Goal: Transaction & Acquisition: Purchase product/service

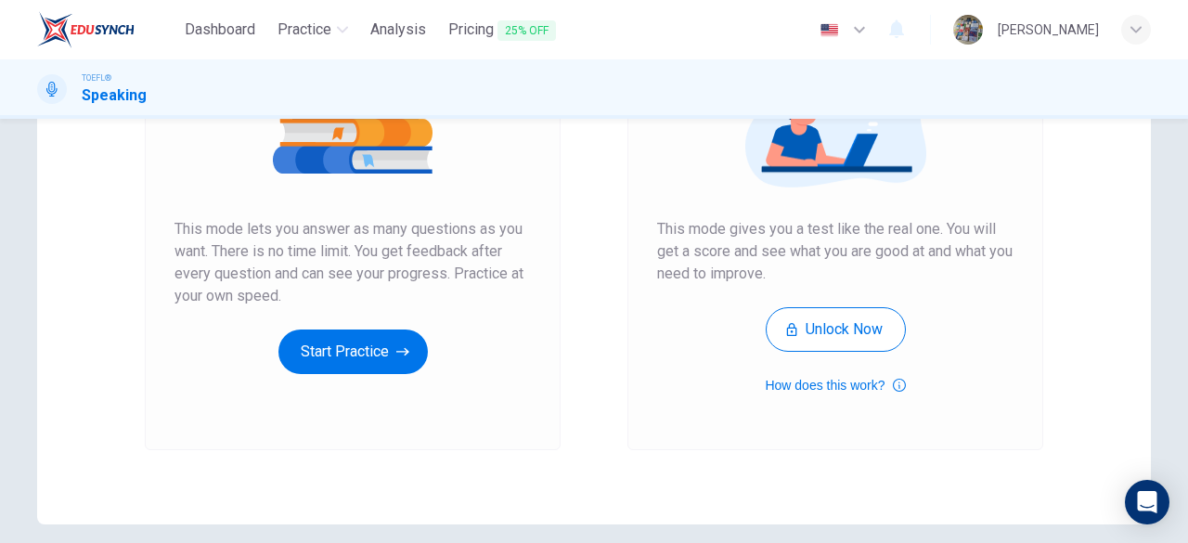
scroll to position [274, 0]
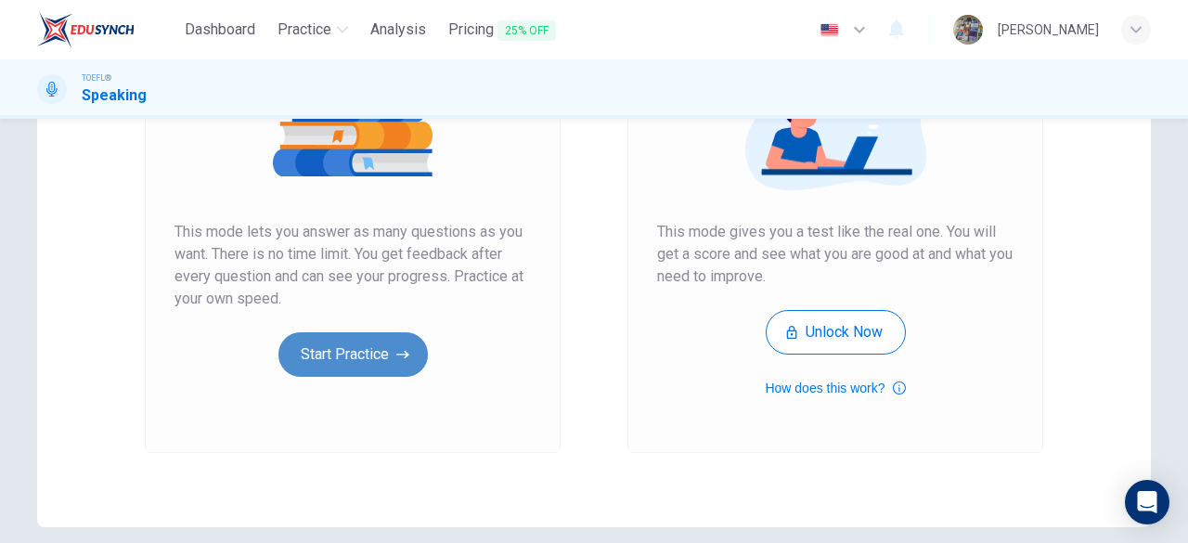
click at [358, 347] on button "Start Practice" at bounding box center [352, 354] width 149 height 45
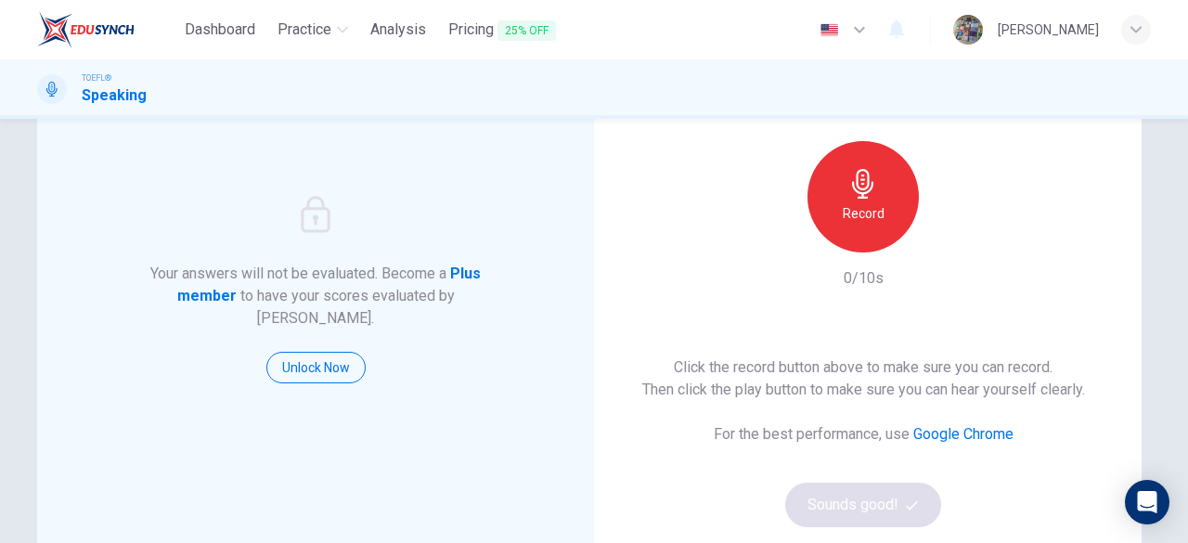
scroll to position [143, 0]
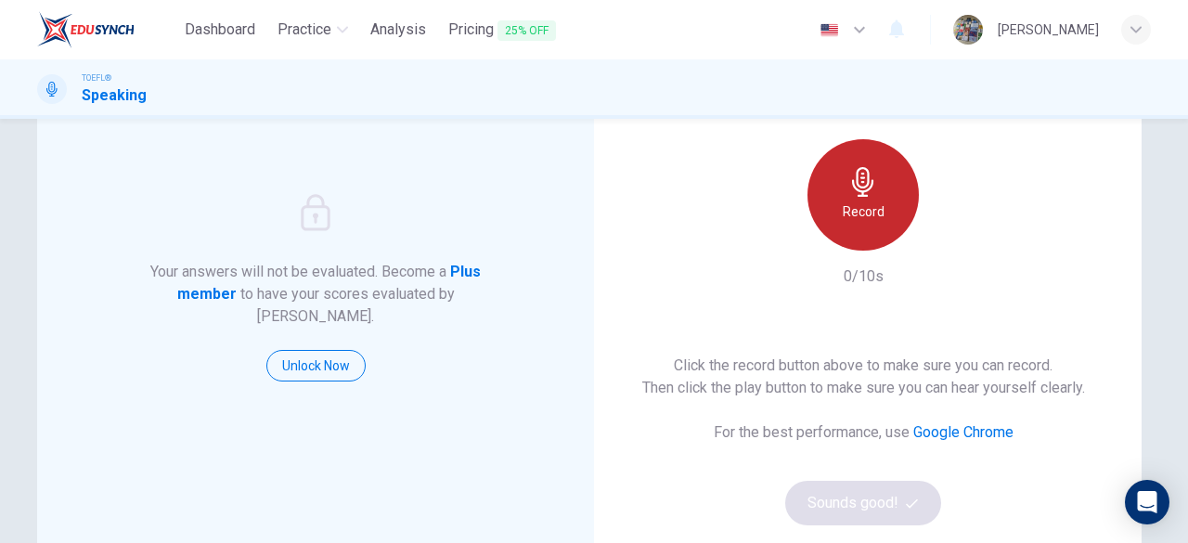
click at [888, 201] on div "Record" at bounding box center [862, 194] width 111 height 111
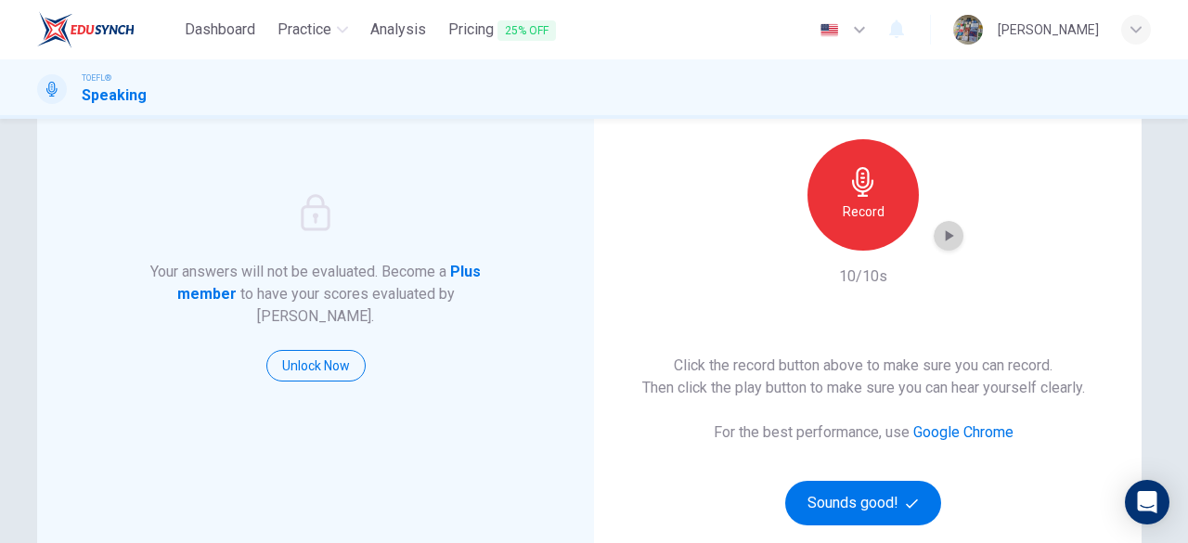
click at [955, 238] on div "button" at bounding box center [948, 236] width 30 height 30
click at [848, 517] on button "Sounds good!" at bounding box center [863, 503] width 156 height 45
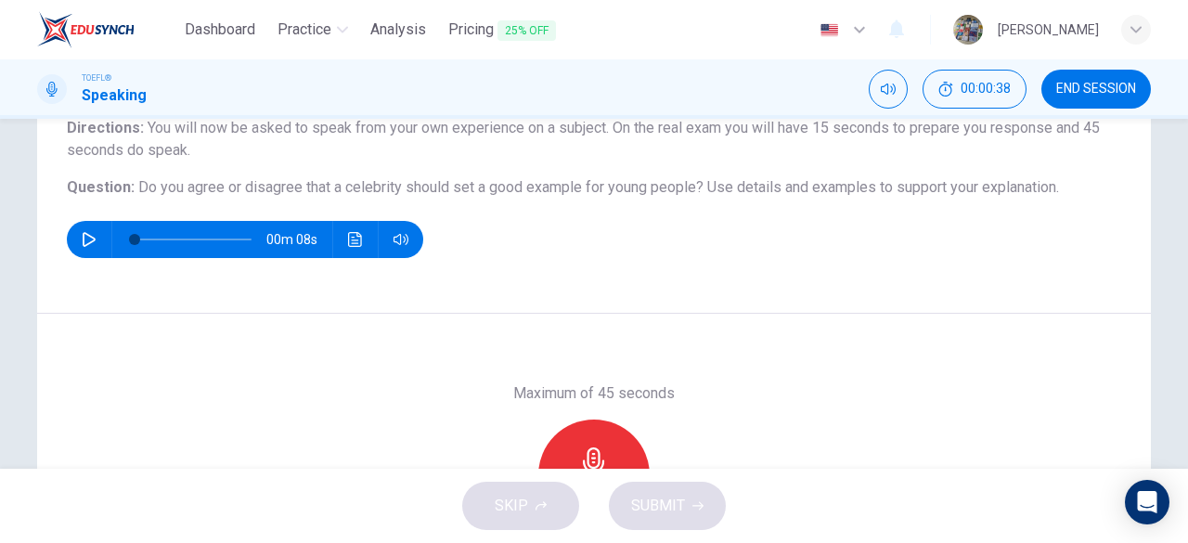
scroll to position [148, 0]
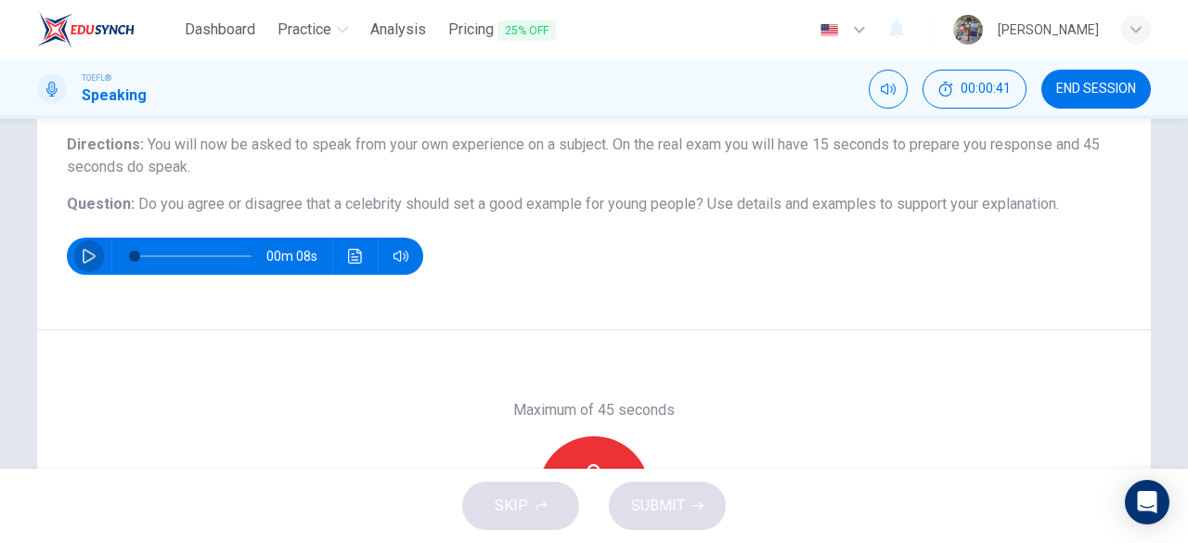
click at [74, 257] on button "button" at bounding box center [89, 256] width 30 height 37
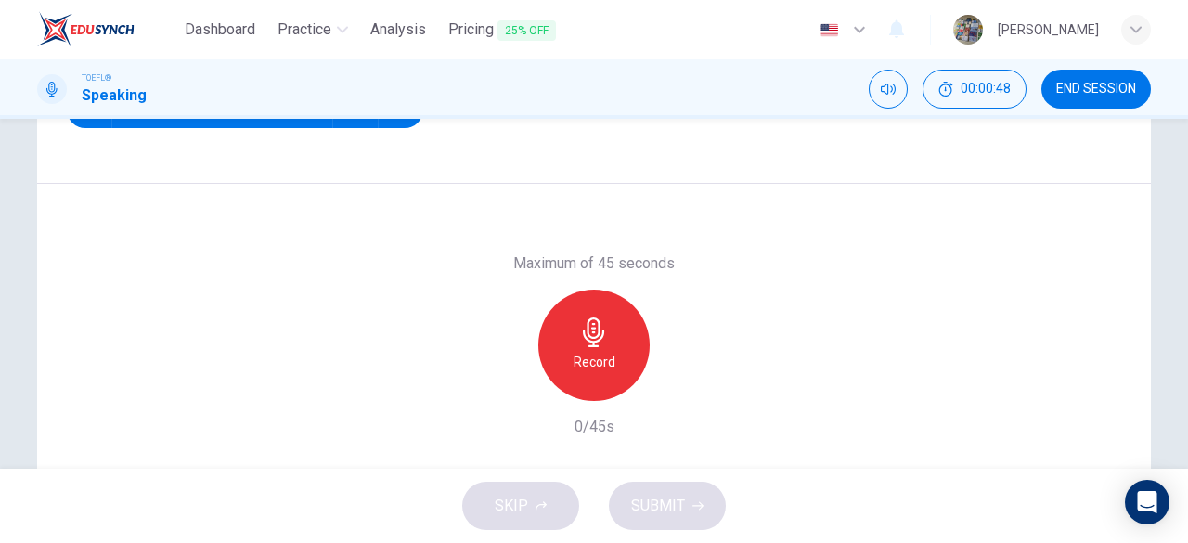
scroll to position [297, 0]
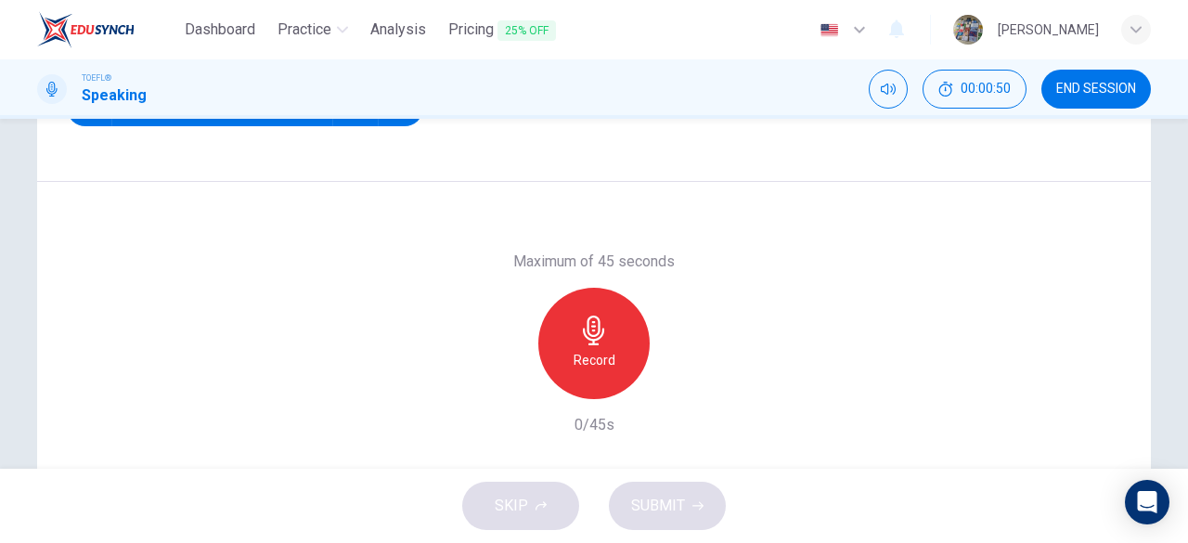
type input "0"
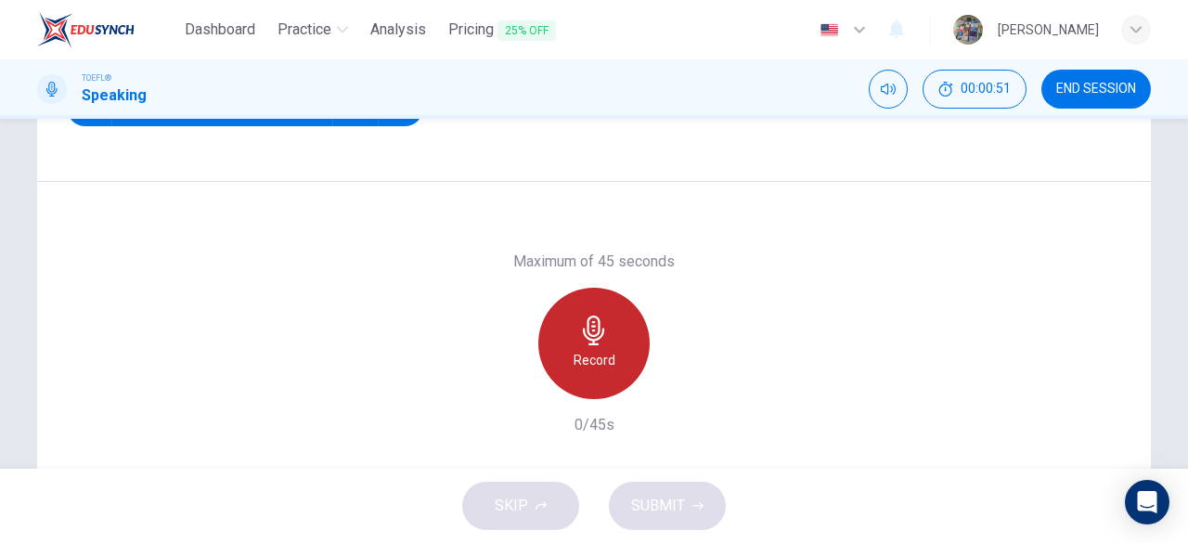
click at [598, 326] on icon "button" at bounding box center [594, 330] width 30 height 30
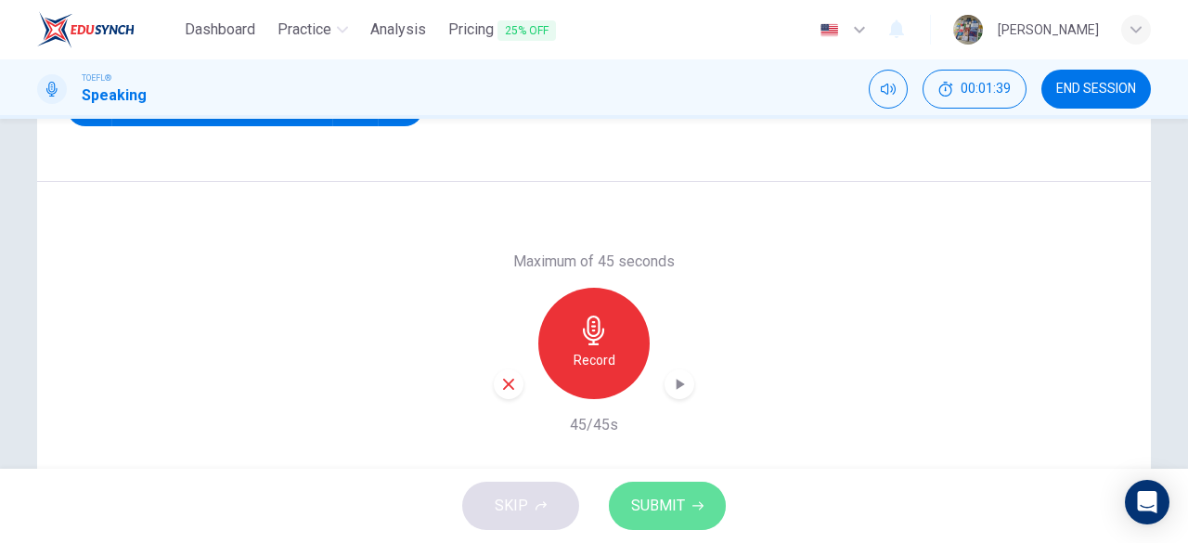
click at [652, 507] on span "SUBMIT" at bounding box center [658, 506] width 54 height 26
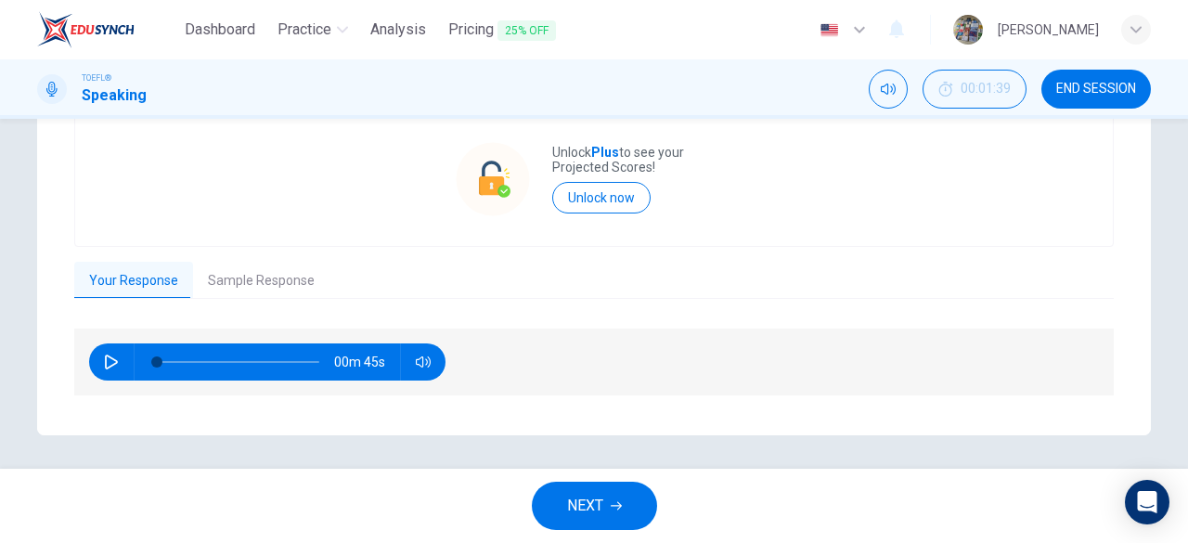
scroll to position [425, 0]
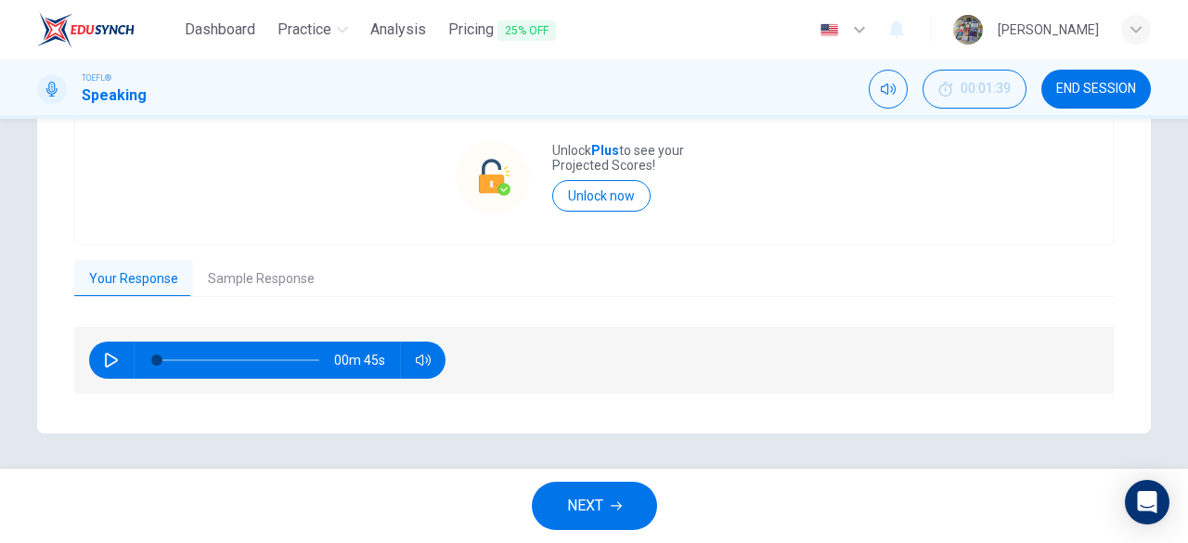
click at [564, 519] on button "NEXT" at bounding box center [594, 506] width 125 height 48
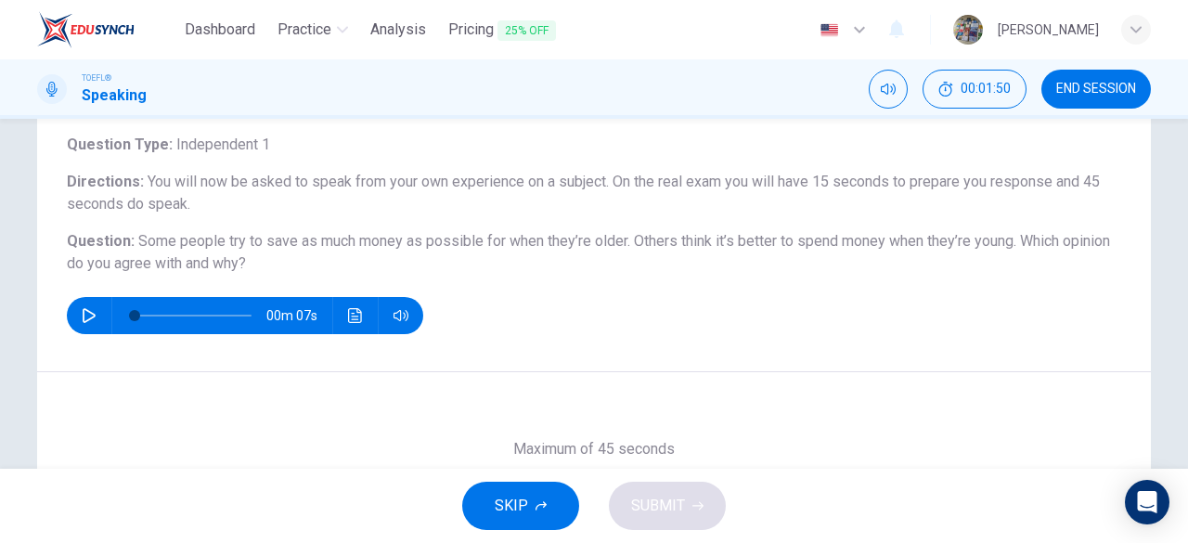
scroll to position [148, 0]
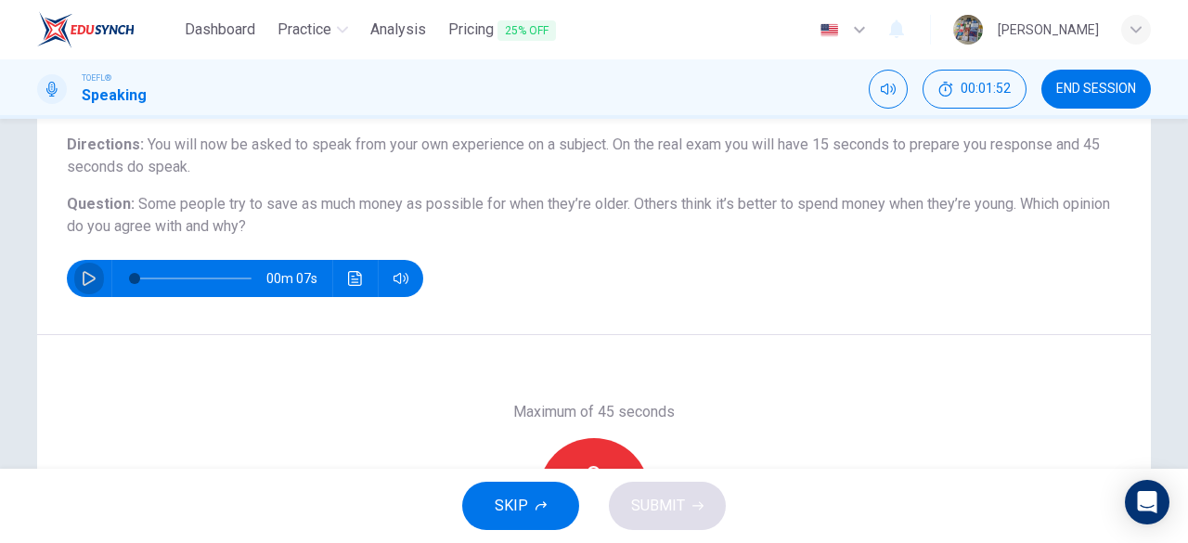
click at [82, 277] on icon "button" at bounding box center [89, 278] width 15 height 15
type input "0"
click at [578, 448] on div "Record" at bounding box center [593, 493] width 111 height 111
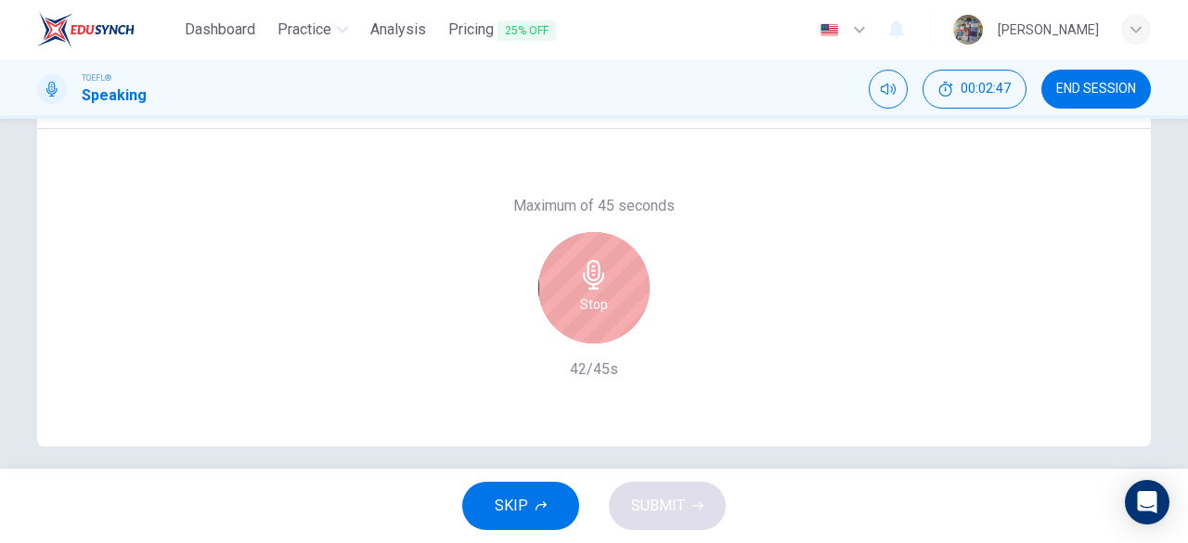
scroll to position [369, 0]
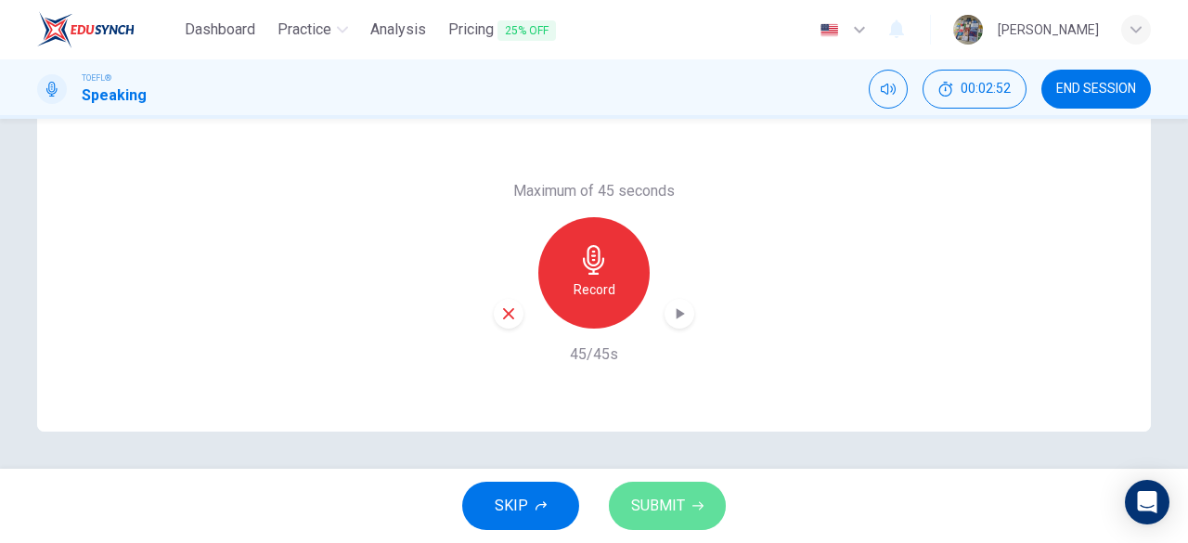
click at [692, 500] on icon "button" at bounding box center [697, 505] width 11 height 11
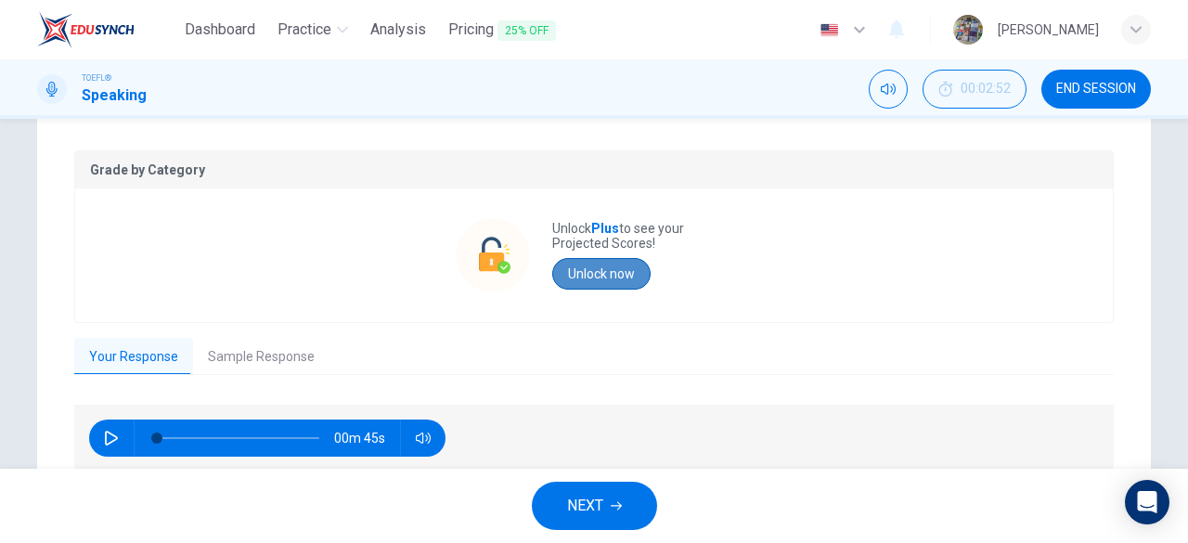
click at [567, 281] on button "Unlock now" at bounding box center [601, 274] width 98 height 32
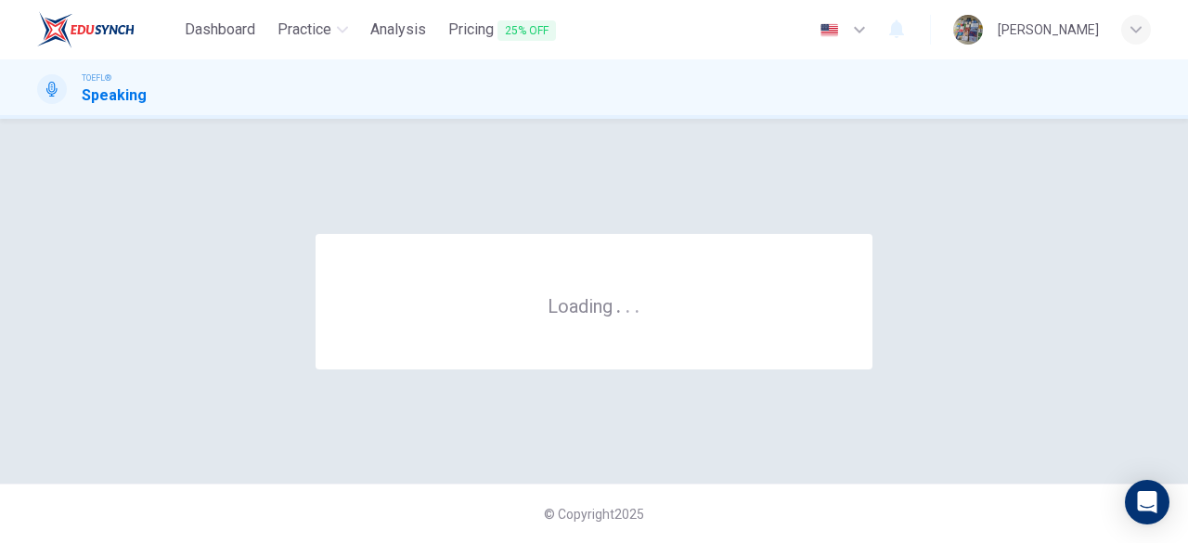
scroll to position [0, 0]
